Goal: Task Accomplishment & Management: Manage account settings

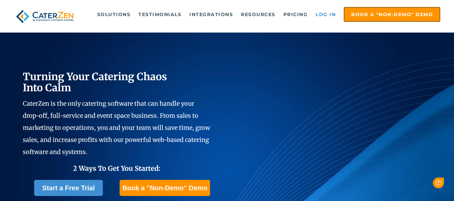
click at [324, 17] on link "Log in" at bounding box center [325, 14] width 27 height 13
click at [325, 10] on link "Log in" at bounding box center [325, 14] width 27 height 13
